Goal: Task Accomplishment & Management: Complete application form

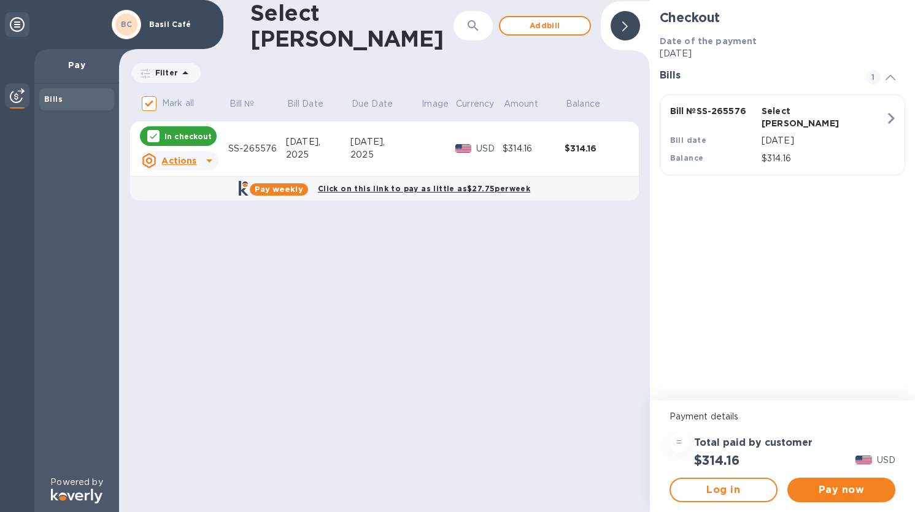
click at [814, 114] on p "Select [PERSON_NAME]" at bounding box center [804, 117] width 86 height 25
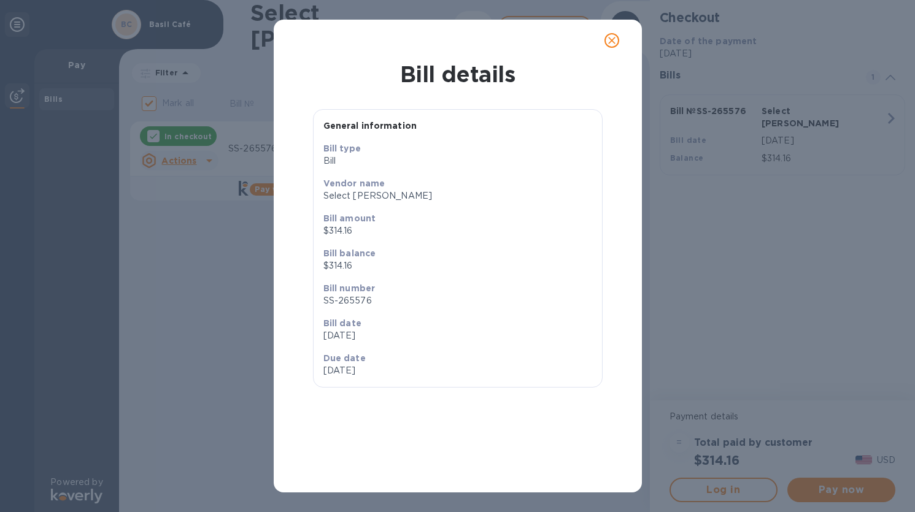
click at [615, 42] on icon "close" at bounding box center [611, 40] width 12 height 12
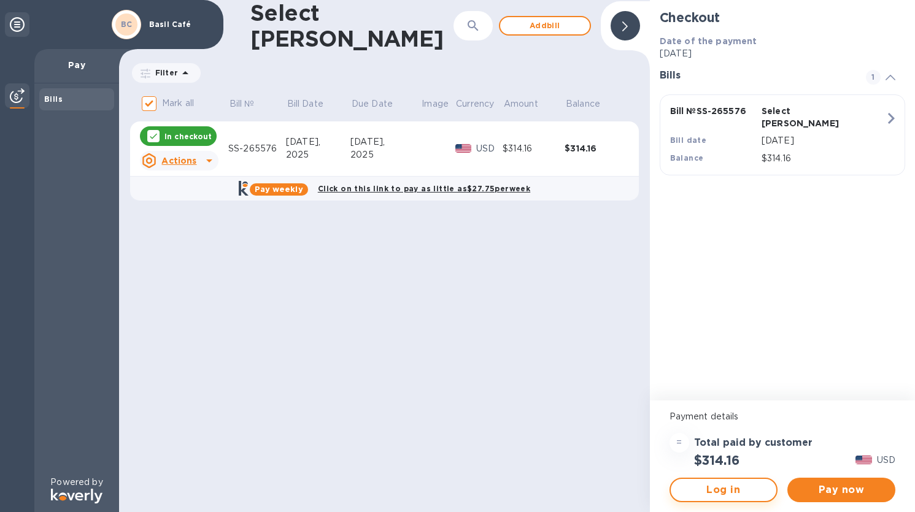
click at [750, 487] on span "Log in" at bounding box center [723, 490] width 86 height 15
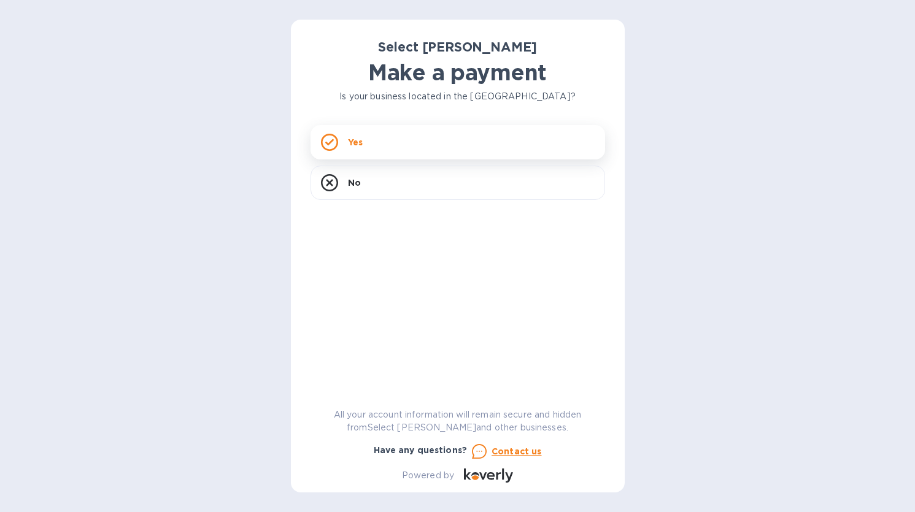
click at [371, 139] on div "Yes" at bounding box center [457, 142] width 294 height 34
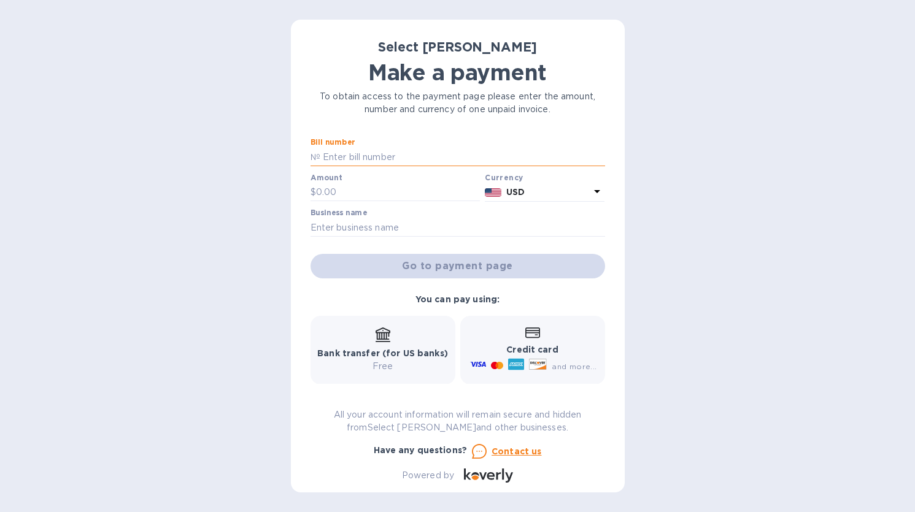
click at [380, 161] on input "text" at bounding box center [462, 157] width 285 height 18
type input "SS-265576"
type input "314.16"
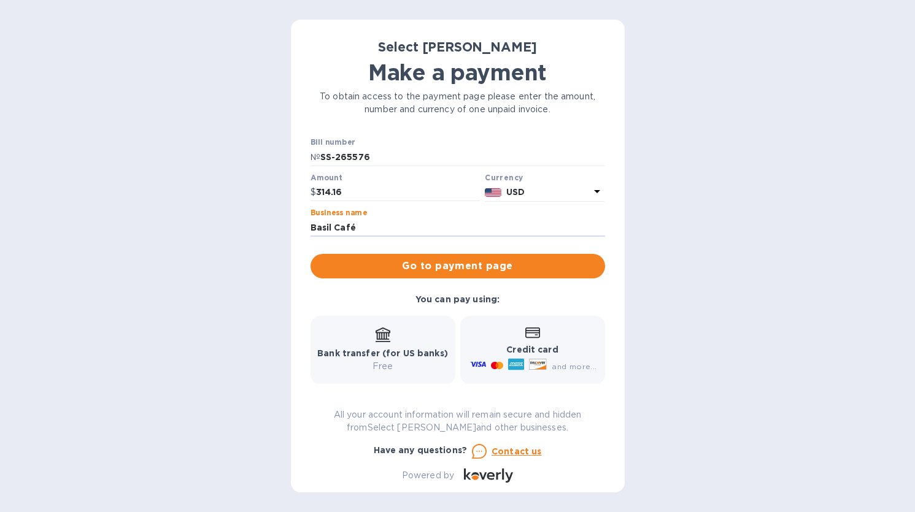
type input "Basil Café"
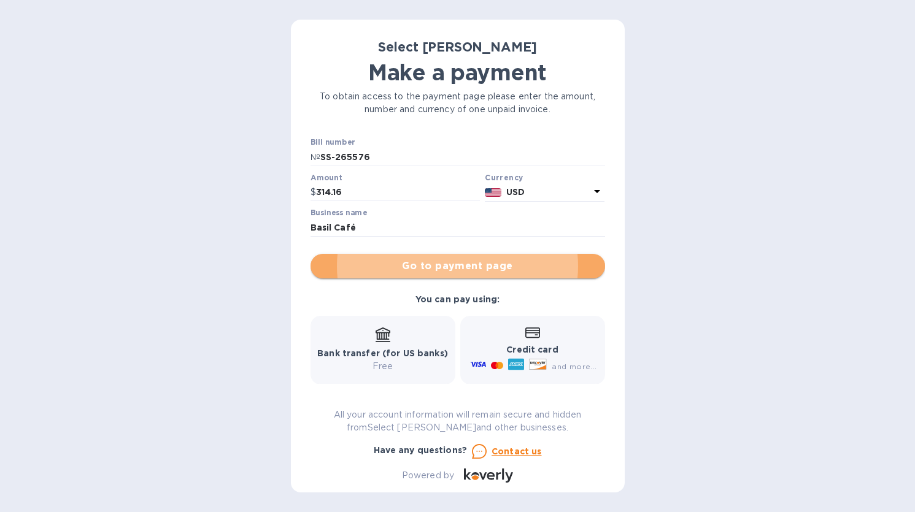
click at [456, 274] on span "Go to payment page" at bounding box center [457, 266] width 275 height 15
